Goal: Transaction & Acquisition: Purchase product/service

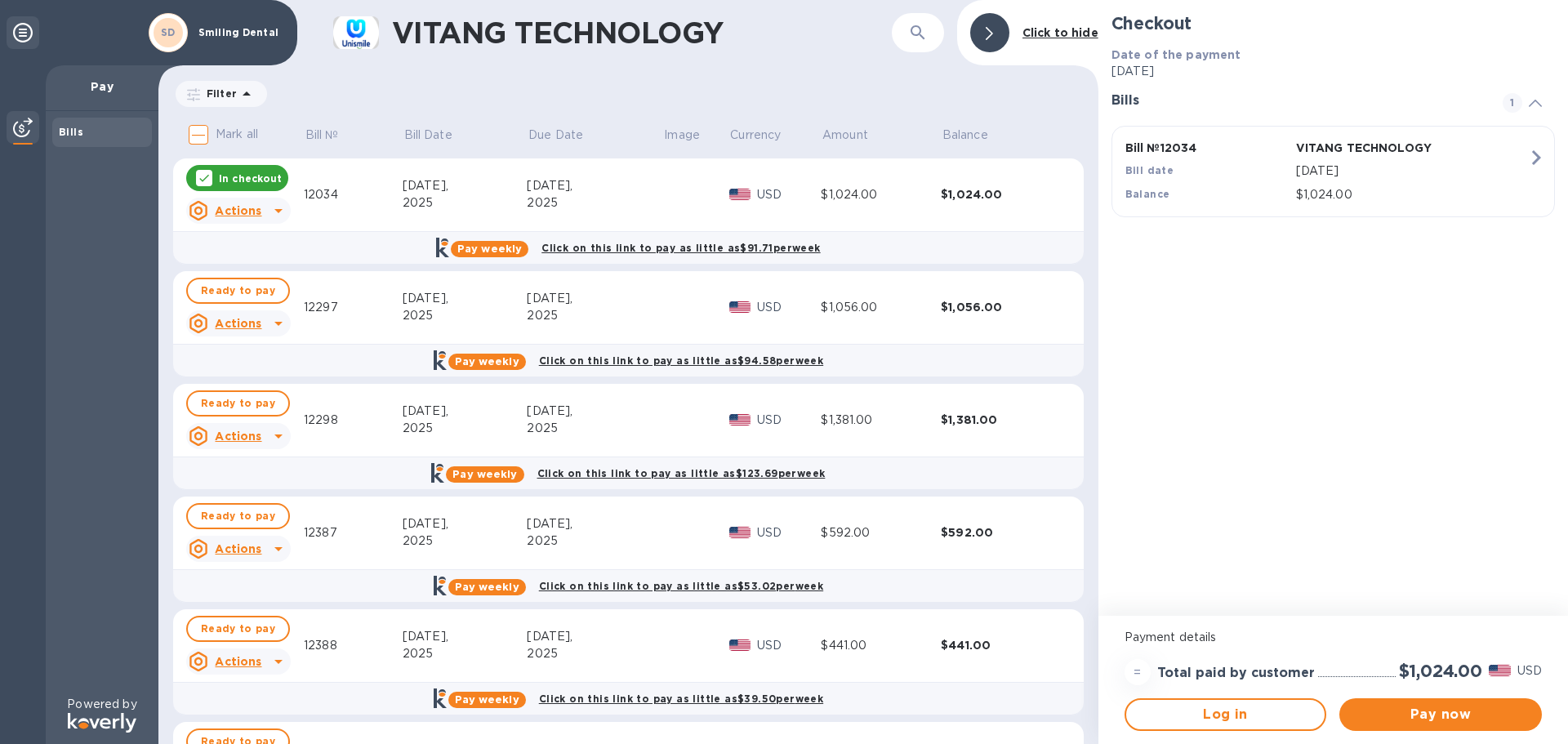
click at [843, 197] on div "$1,024.00" at bounding box center [880, 195] width 120 height 17
click at [964, 193] on div "$1,024.00" at bounding box center [1001, 194] width 120 height 16
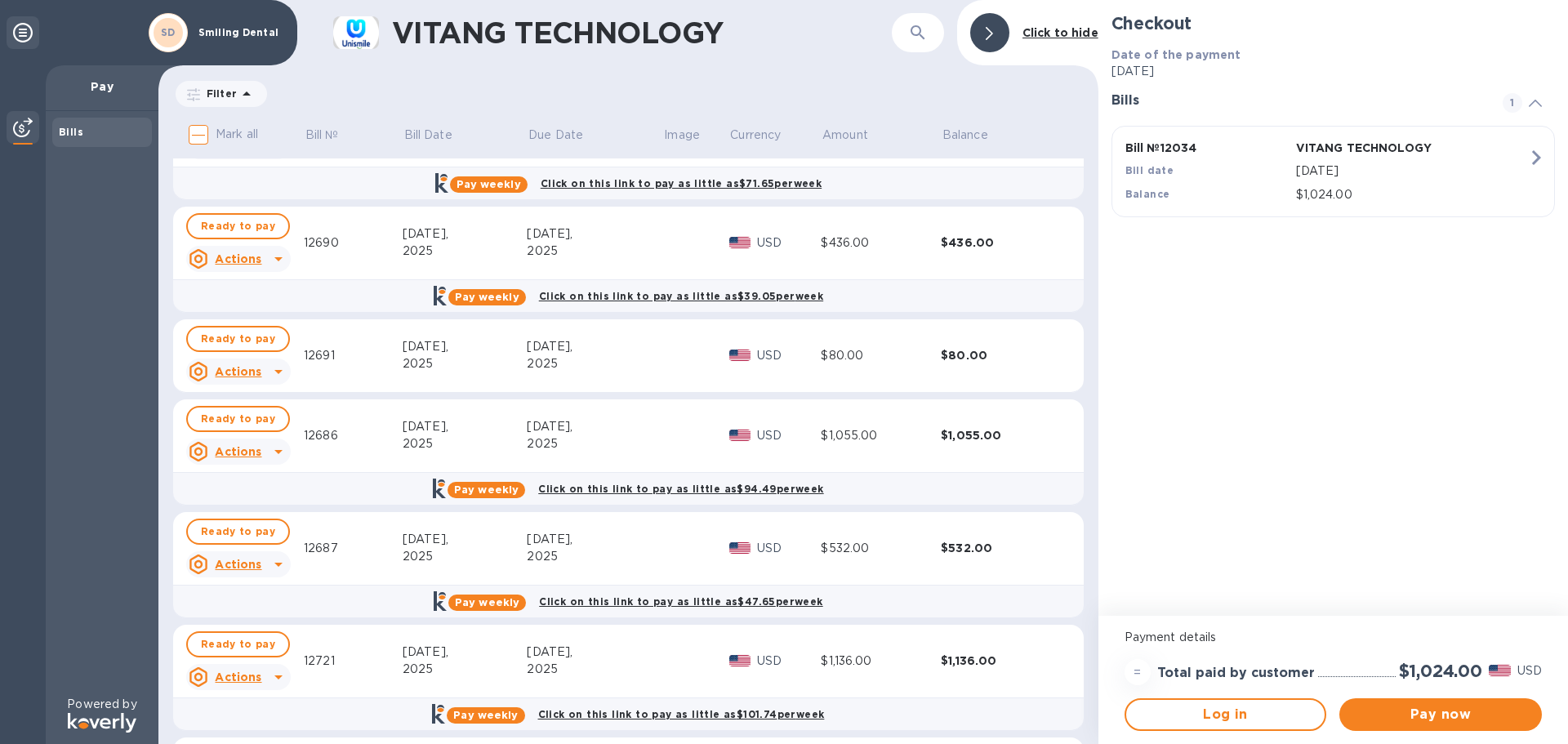
scroll to position [816, 0]
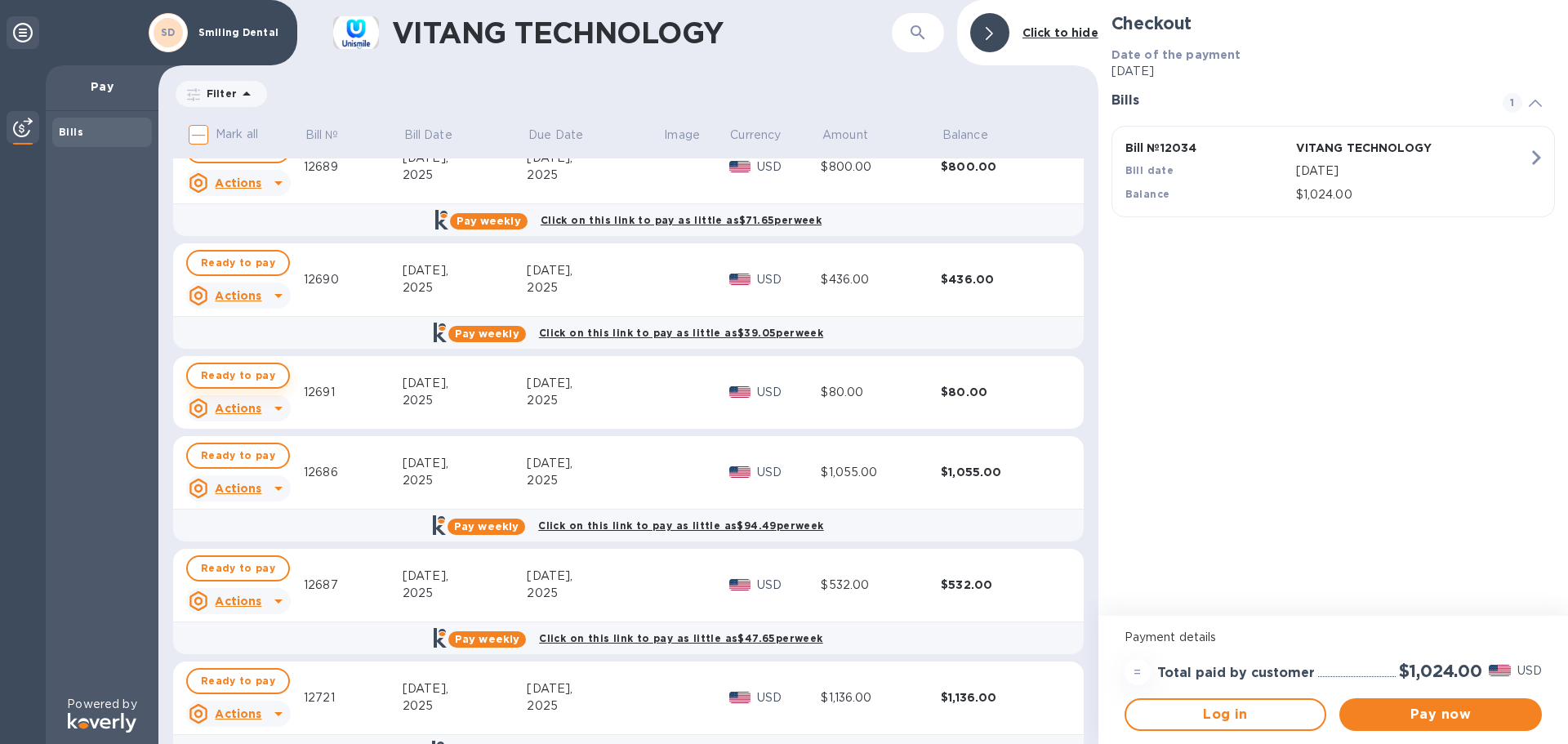
click at [243, 383] on span "Ready to pay" at bounding box center [238, 376] width 74 height 19
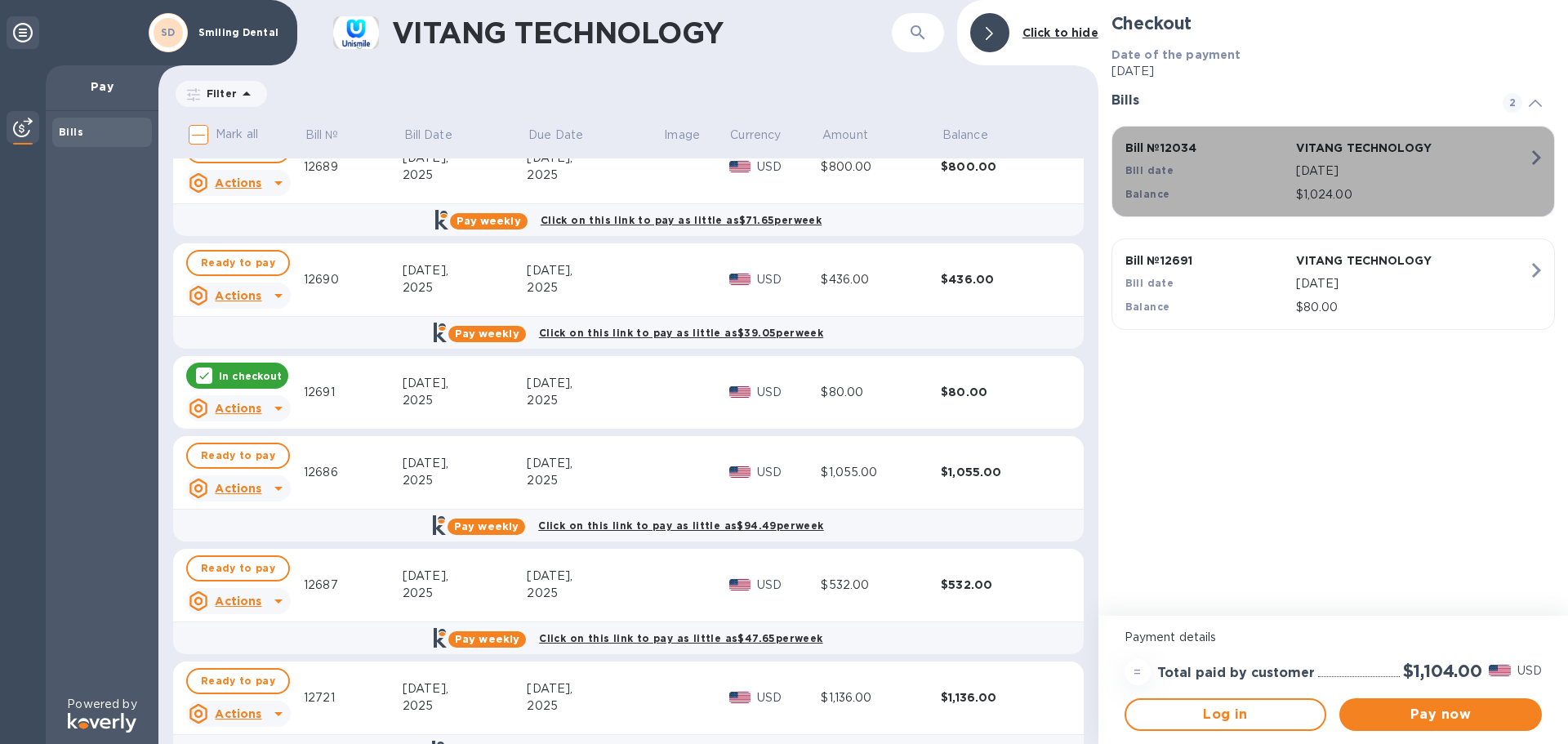
click at [1536, 156] on icon "button" at bounding box center [1536, 157] width 29 height 29
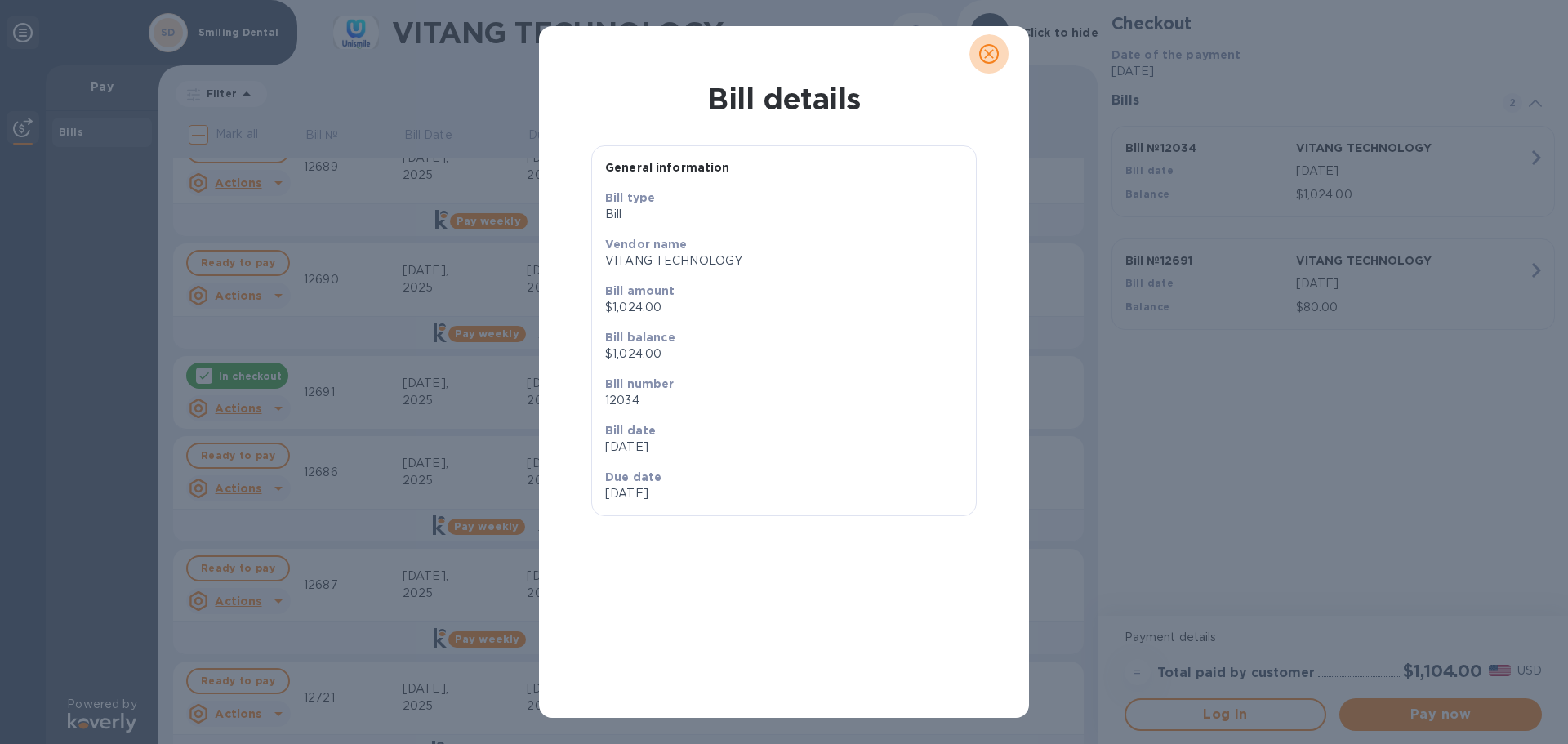
click at [990, 55] on icon "close" at bounding box center [988, 54] width 10 height 10
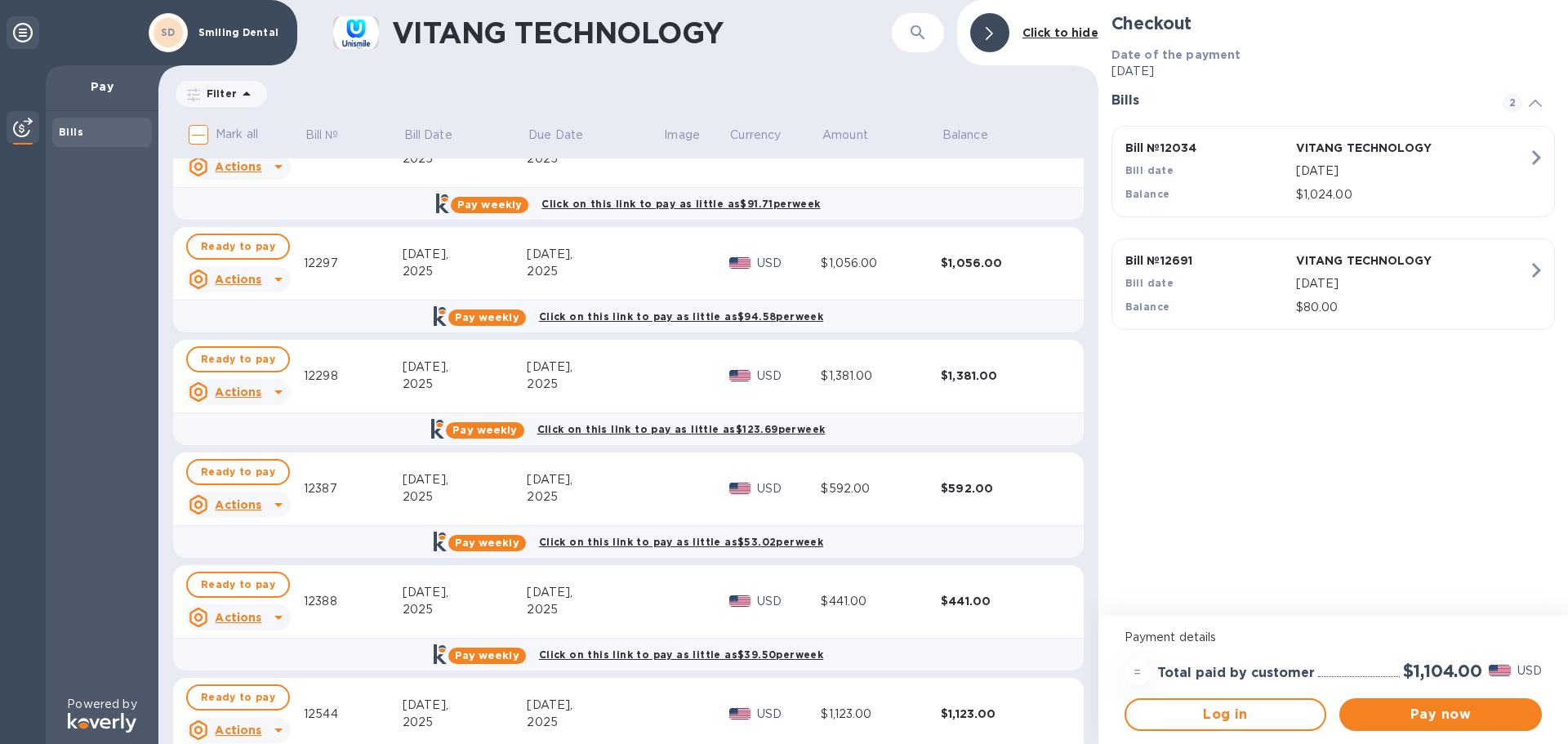
scroll to position [0, 0]
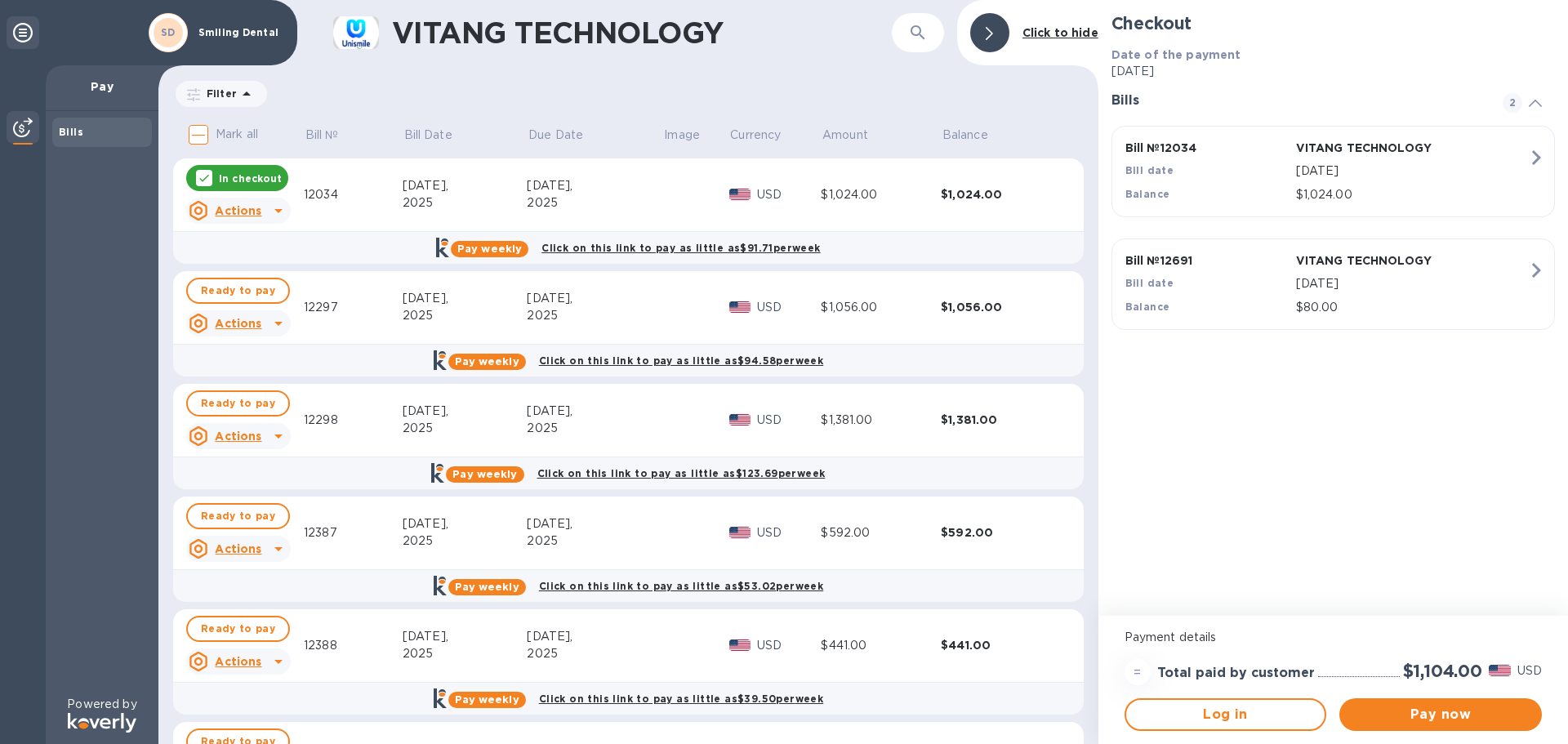
click at [230, 179] on p "In checkout" at bounding box center [250, 178] width 63 height 14
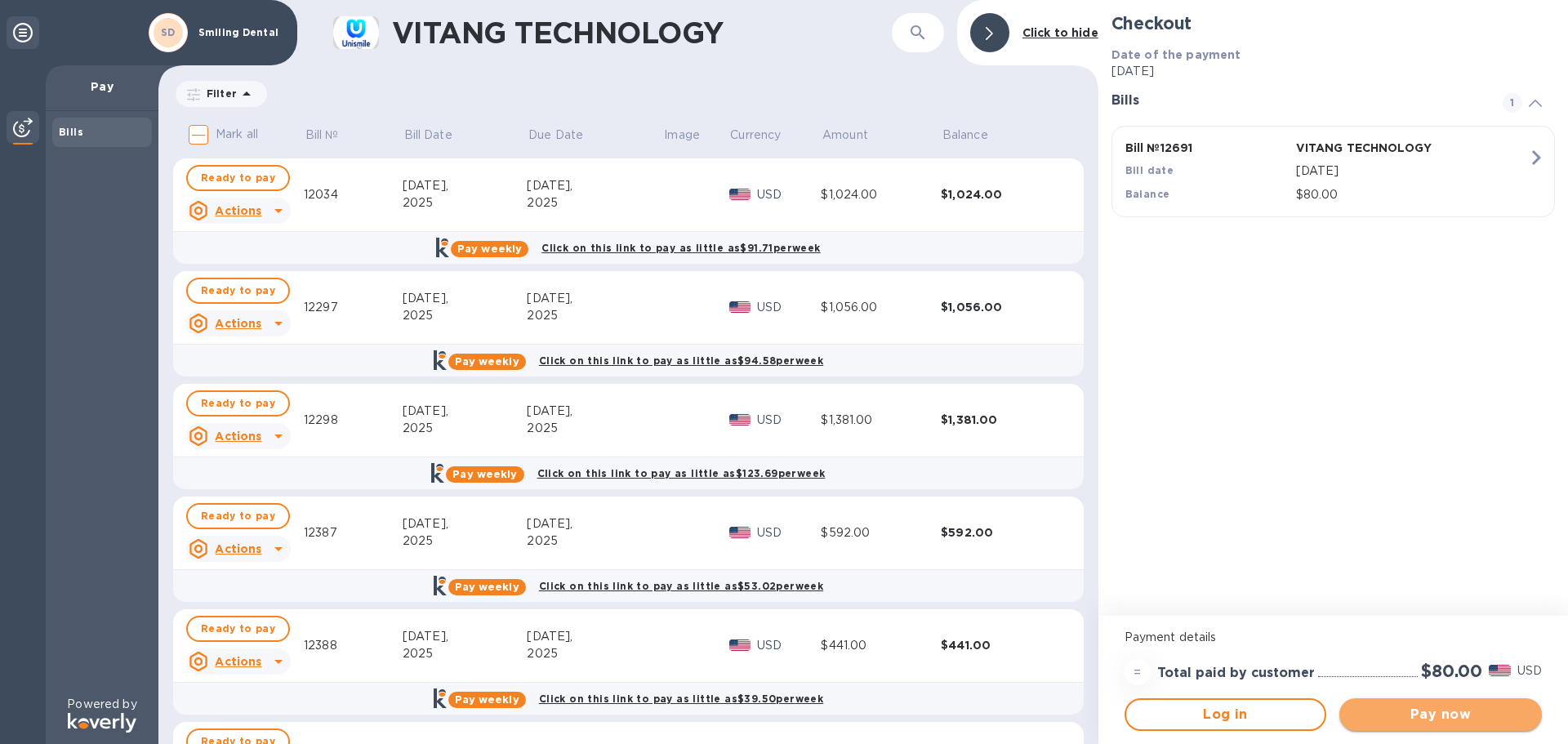
click at [1463, 717] on span "Pay now" at bounding box center [1440, 714] width 177 height 19
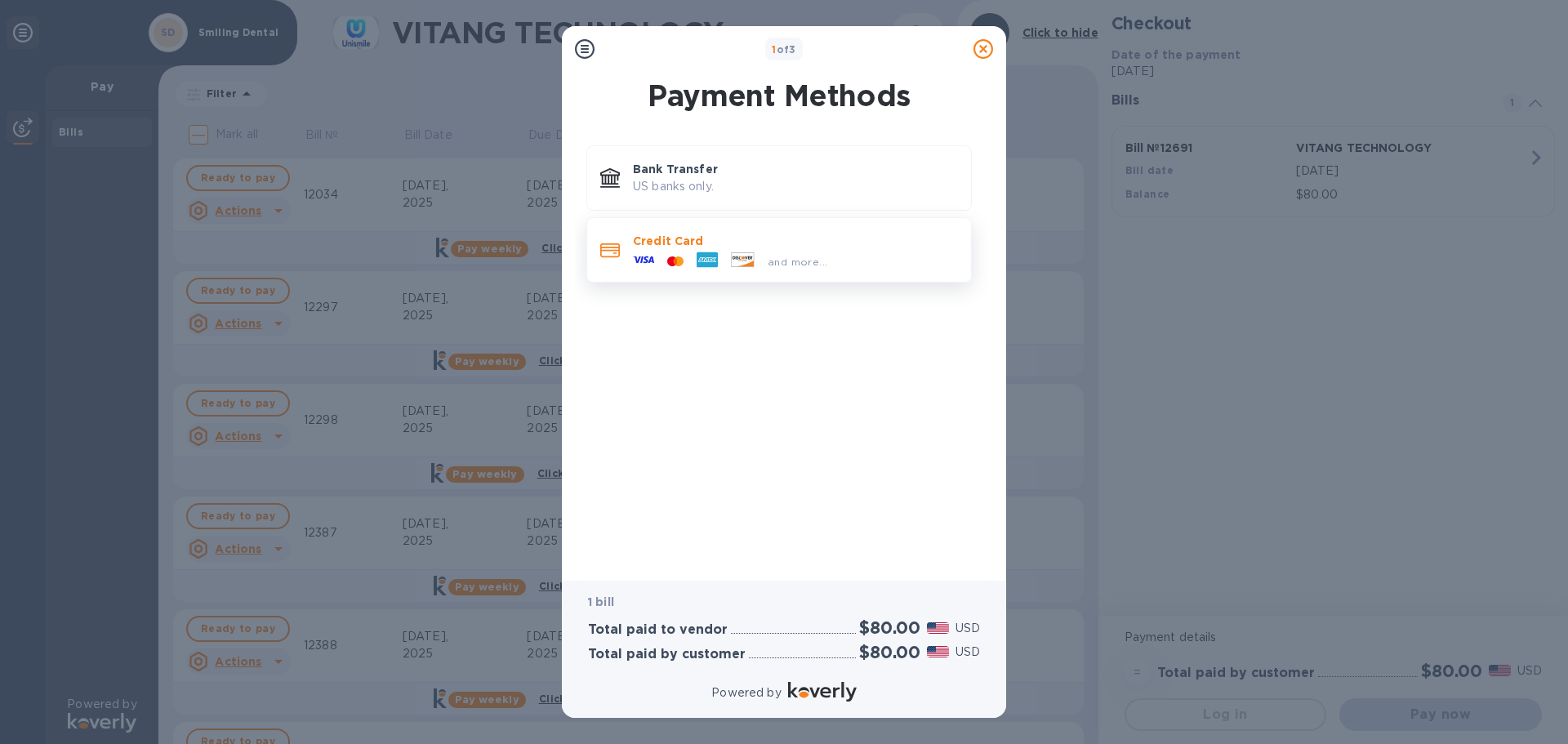
click at [798, 264] on span "and more..." at bounding box center [797, 262] width 60 height 13
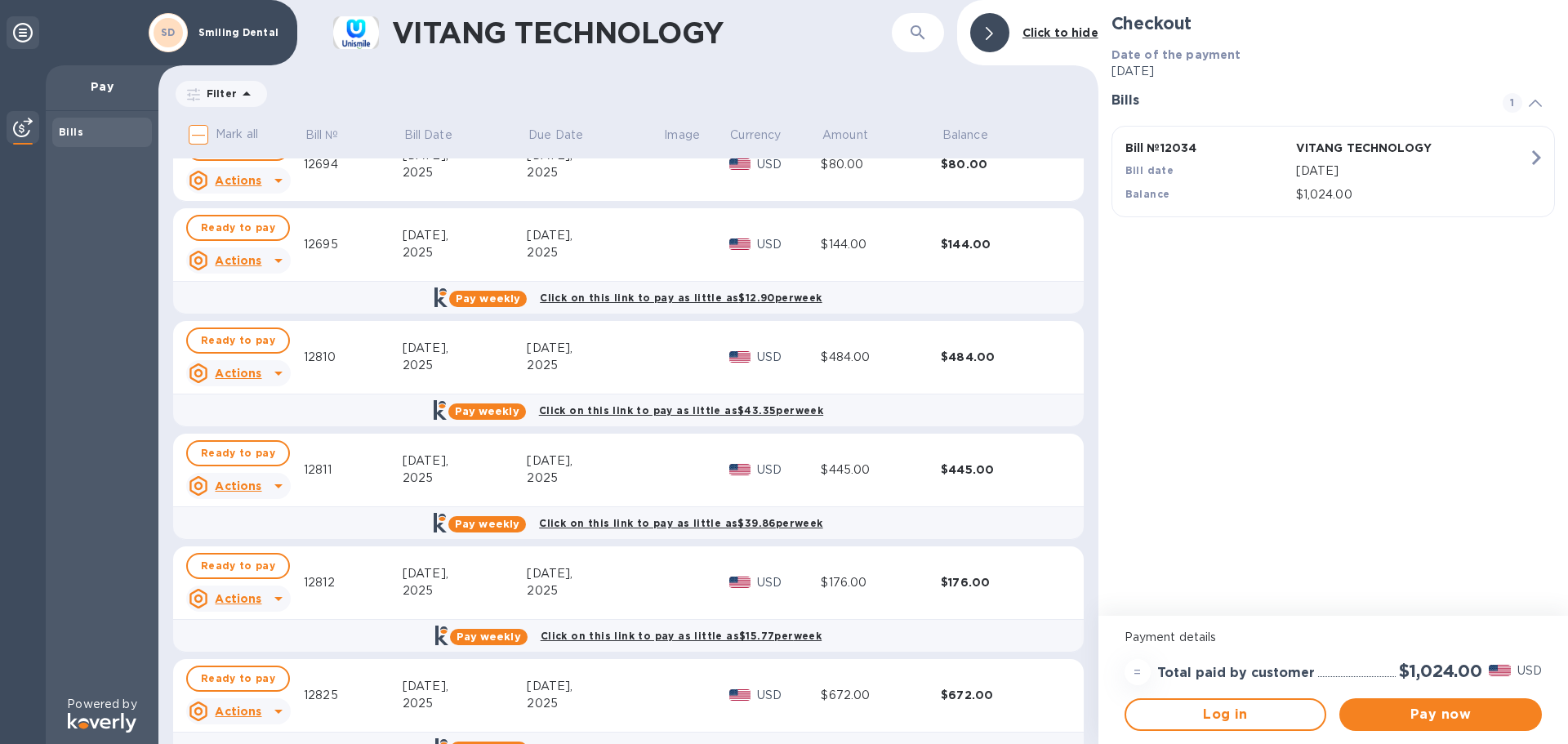
scroll to position [1956, 0]
